Goal: Find specific page/section: Find specific page/section

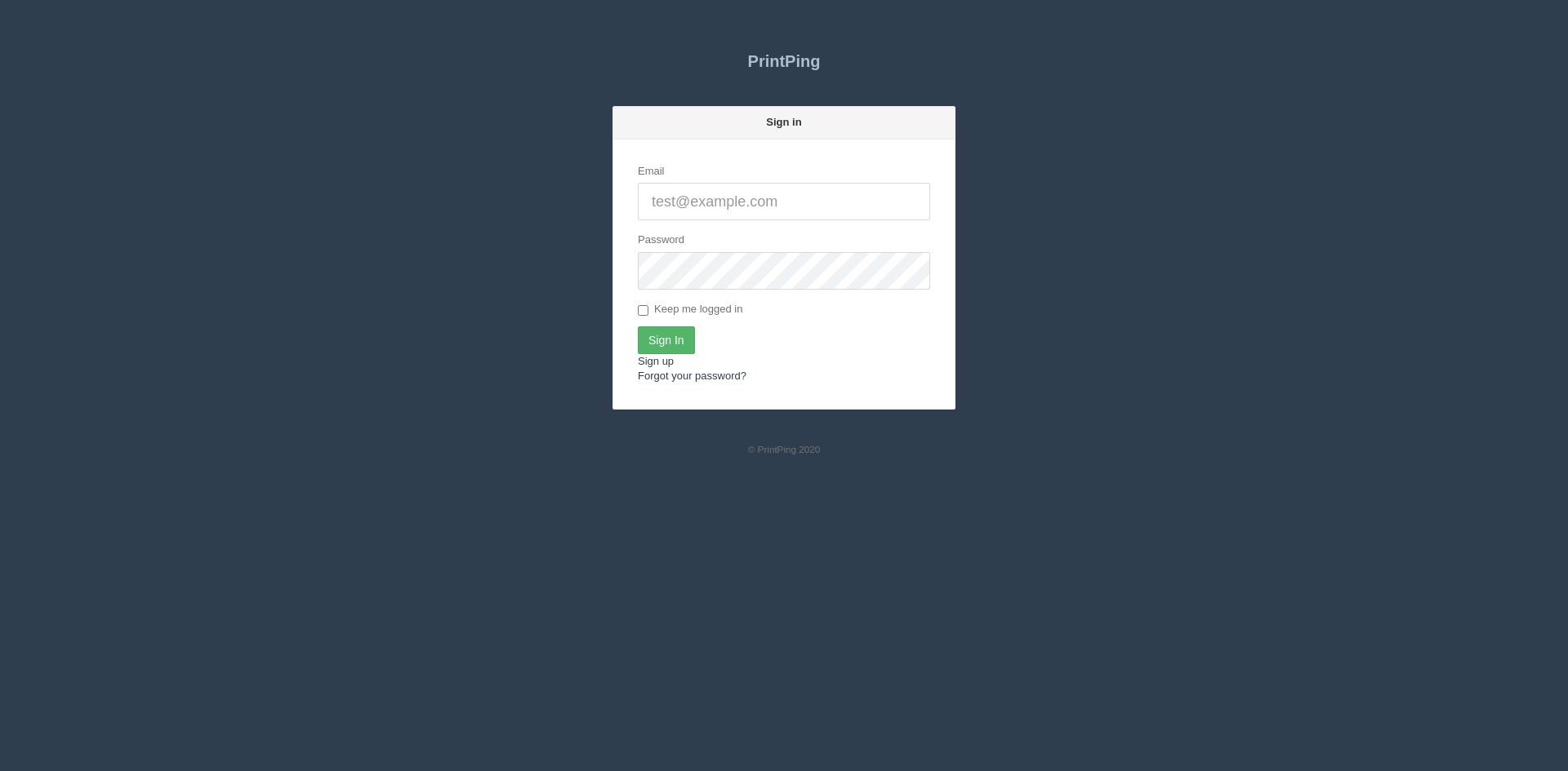
type input "[PERSON_NAME][EMAIL_ADDRESS][DOMAIN_NAME]"
drag, startPoint x: 668, startPoint y: 343, endPoint x: 1116, endPoint y: 264, distance: 454.9
click at [673, 343] on input "Sign In" at bounding box center [666, 341] width 57 height 28
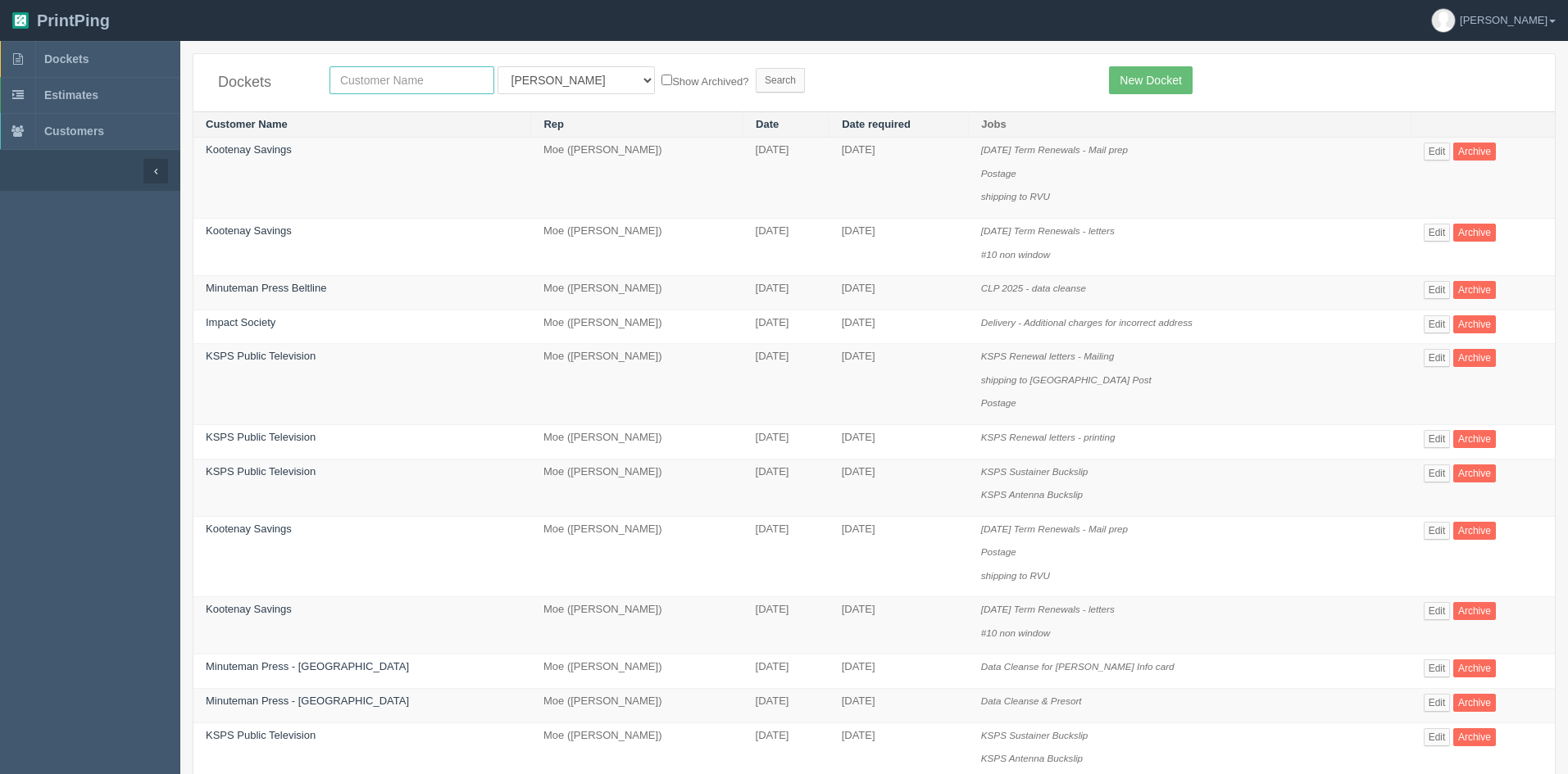
click at [387, 78] on input "text" at bounding box center [411, 80] width 165 height 28
type input "victory"
click at [537, 77] on select "All Users [PERSON_NAME] Test 1 [PERSON_NAME] [PERSON_NAME] [PERSON_NAME] France…" at bounding box center [575, 80] width 158 height 28
select select
click at [497, 66] on select "All Users [PERSON_NAME] Test 1 [PERSON_NAME] [PERSON_NAME] [PERSON_NAME] France…" at bounding box center [575, 80] width 158 height 28
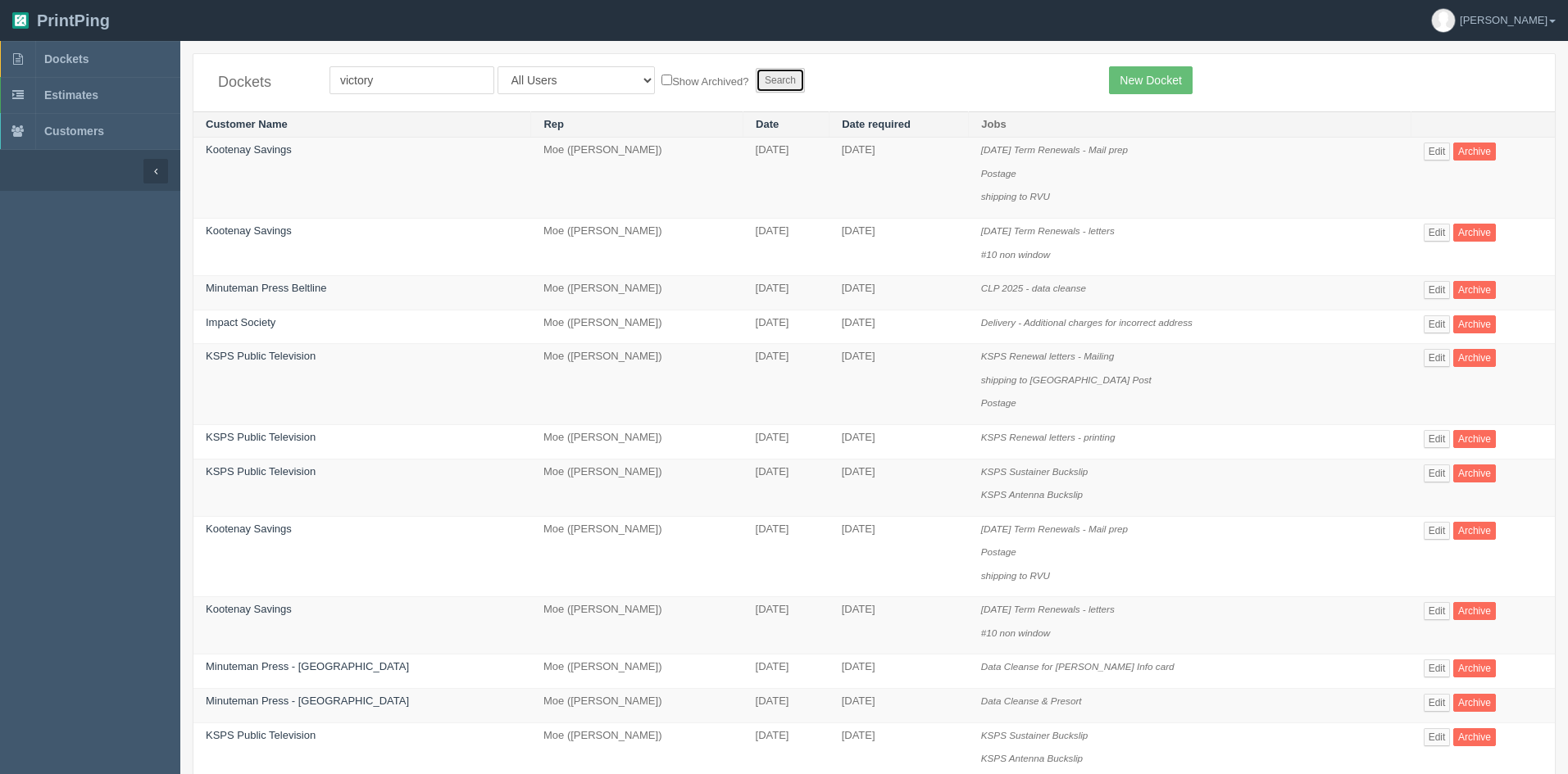
click at [756, 81] on input "Search" at bounding box center [780, 80] width 49 height 24
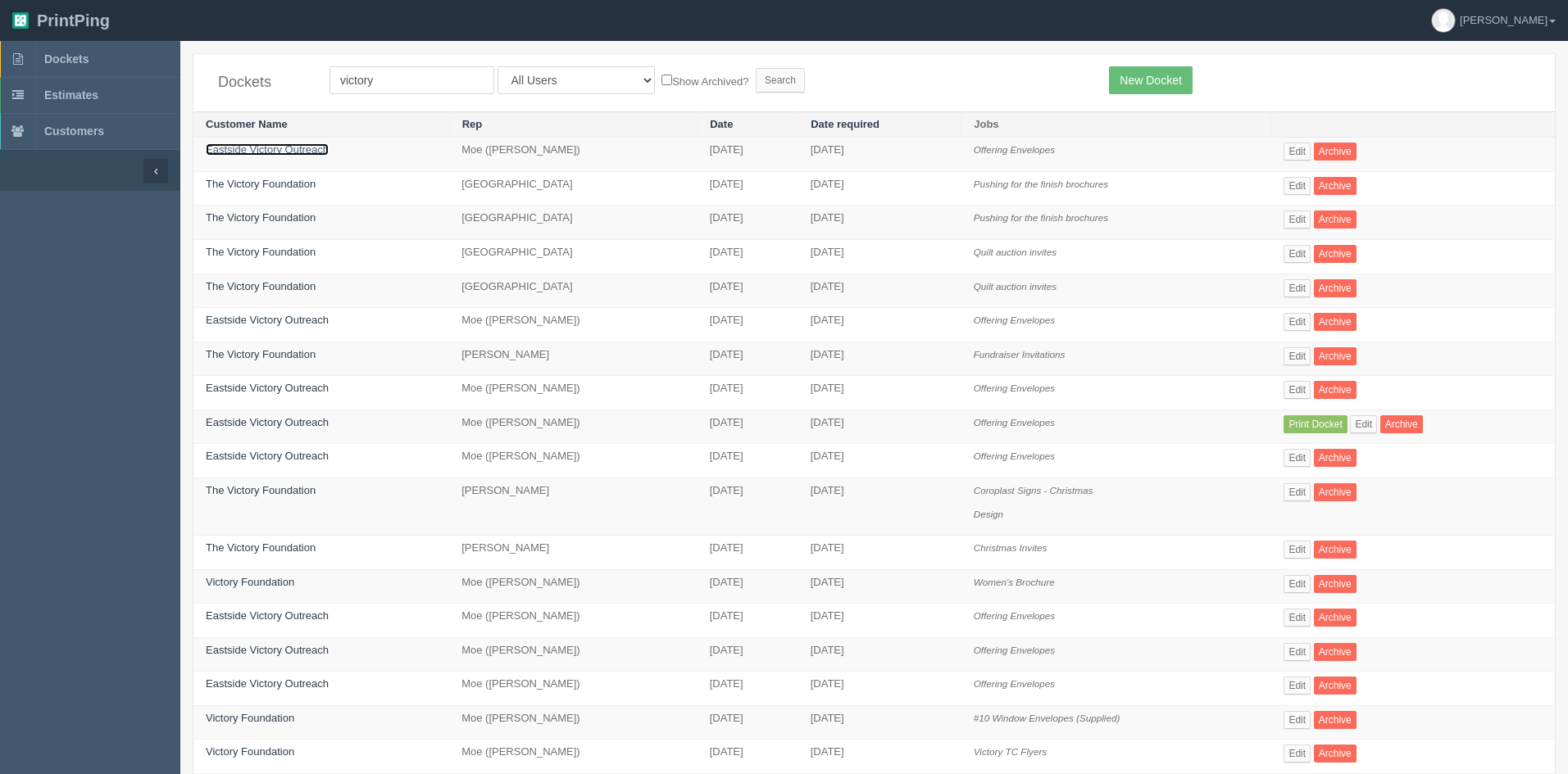
click at [280, 150] on link "Eastside Victory Outreach" at bounding box center [266, 150] width 123 height 12
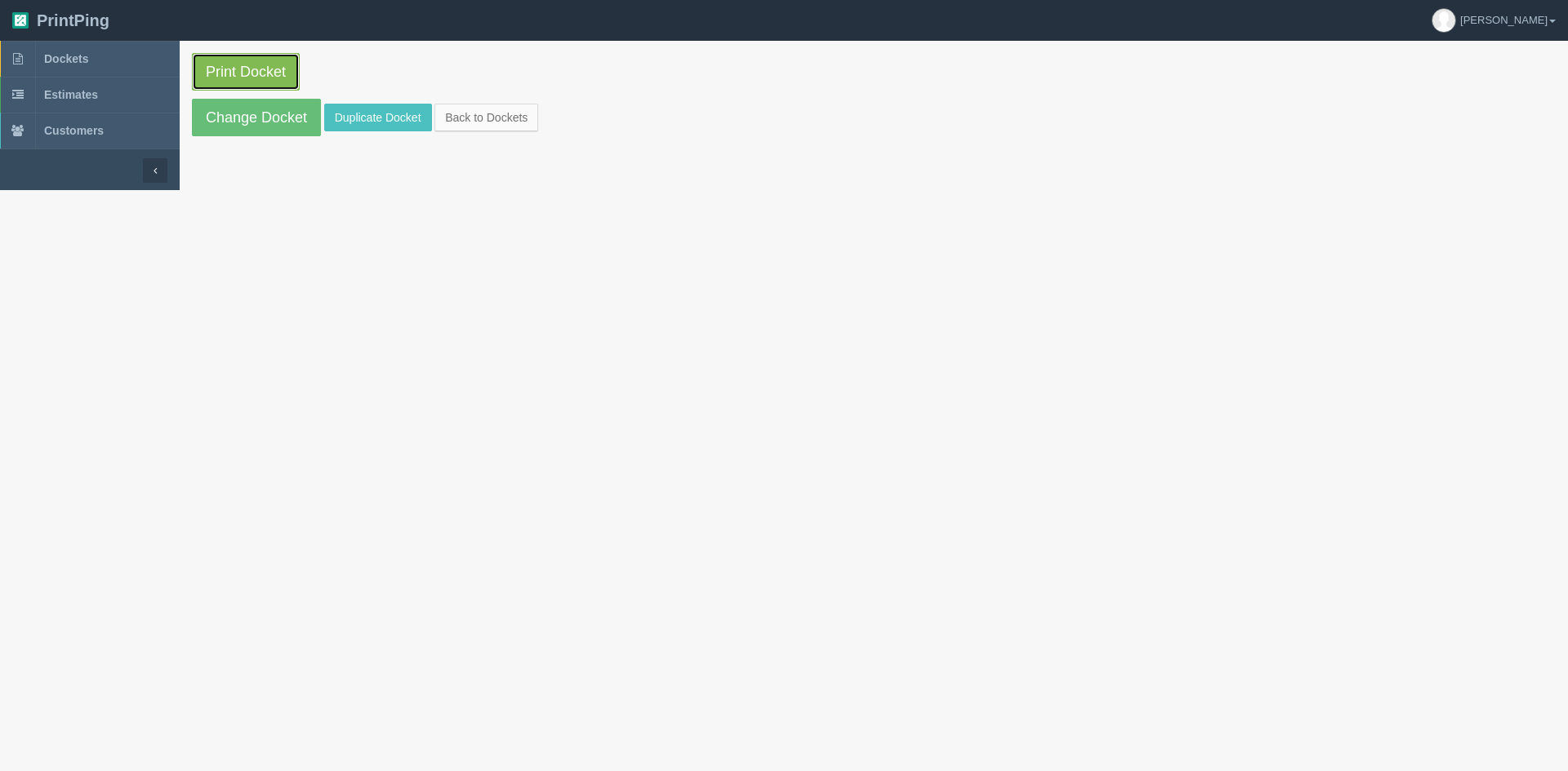
click at [257, 75] on link "Print Docket" at bounding box center [246, 71] width 108 height 37
click at [245, 67] on link "Print Docket" at bounding box center [246, 71] width 108 height 37
click at [249, 116] on link "Change Docket" at bounding box center [256, 117] width 129 height 37
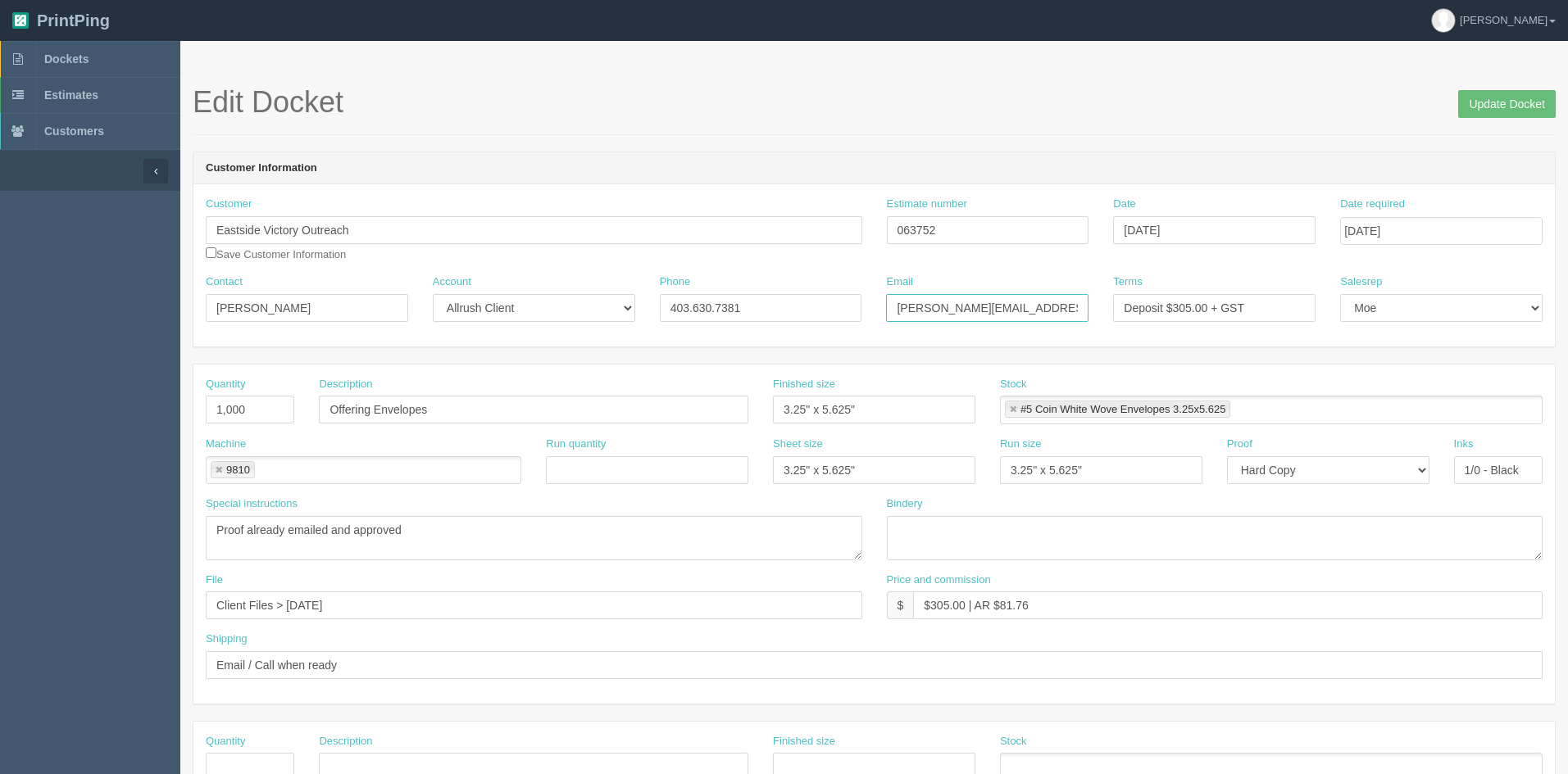
drag, startPoint x: 1047, startPoint y: 307, endPoint x: 827, endPoint y: 308, distance: 220.0
click at [827, 308] on div "Contact Alisha Adams Account -- Existing Client Allrush Client Rep Client Phone…" at bounding box center [873, 304] width 1361 height 60
